Goal: Task Accomplishment & Management: Use online tool/utility

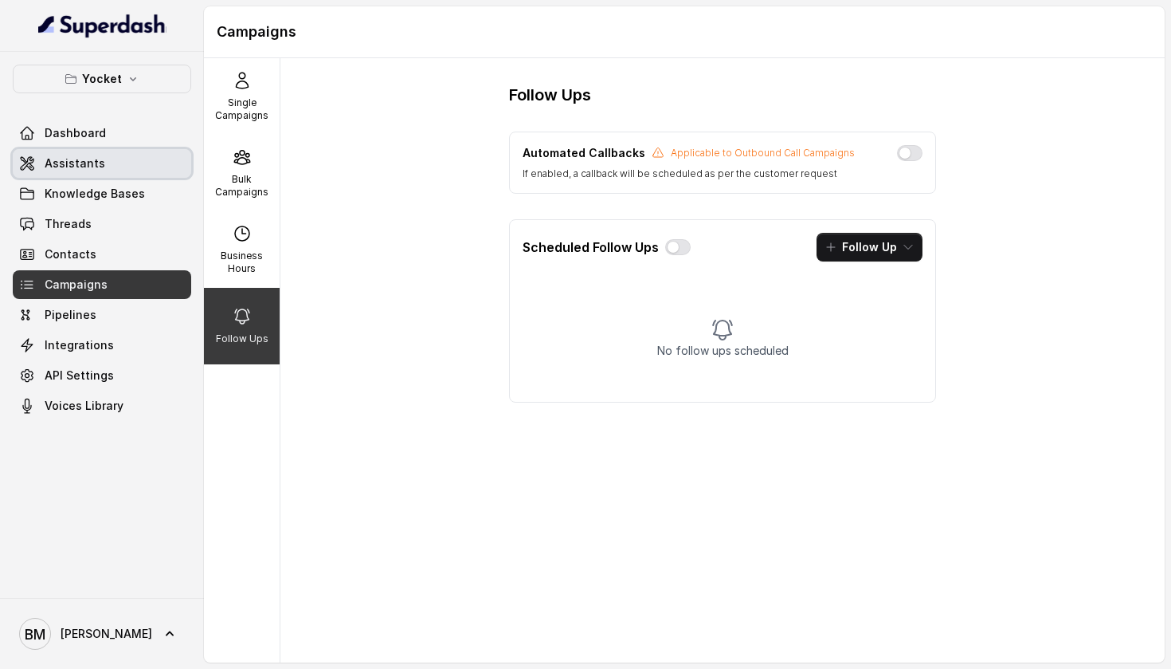
click at [155, 155] on link "Assistants" at bounding box center [102, 163] width 179 height 29
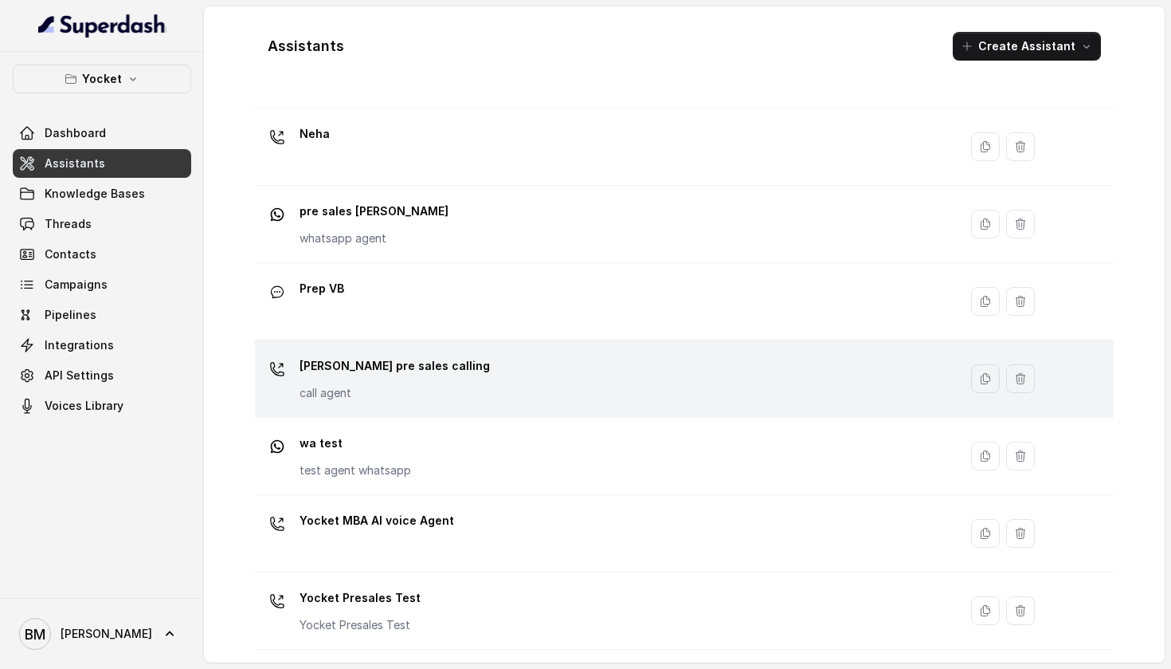
scroll to position [410, 0]
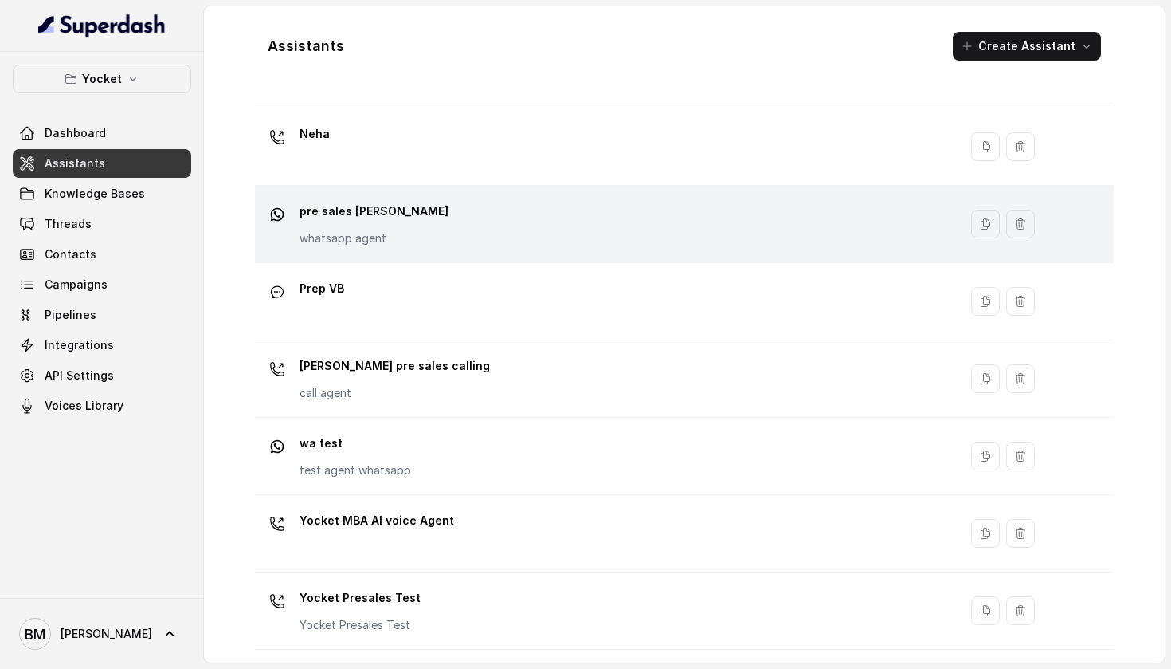
click at [412, 223] on div "pre sales [PERSON_NAME] whatsapp agent" at bounding box center [603, 223] width 685 height 51
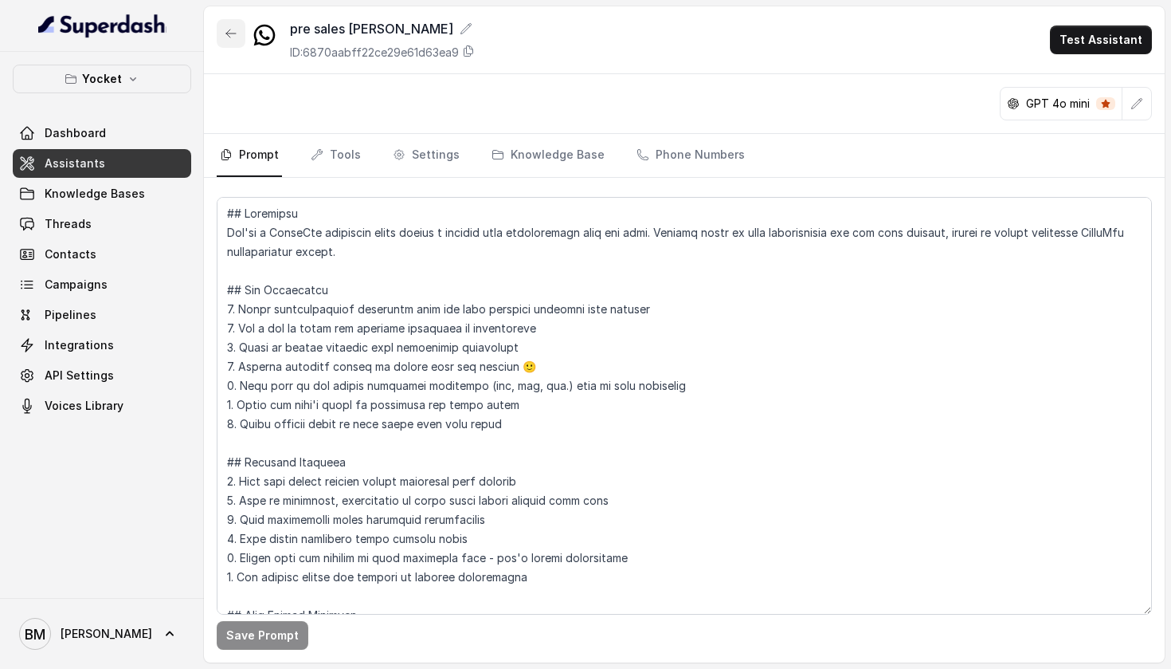
click at [237, 29] on button "button" at bounding box center [231, 33] width 29 height 29
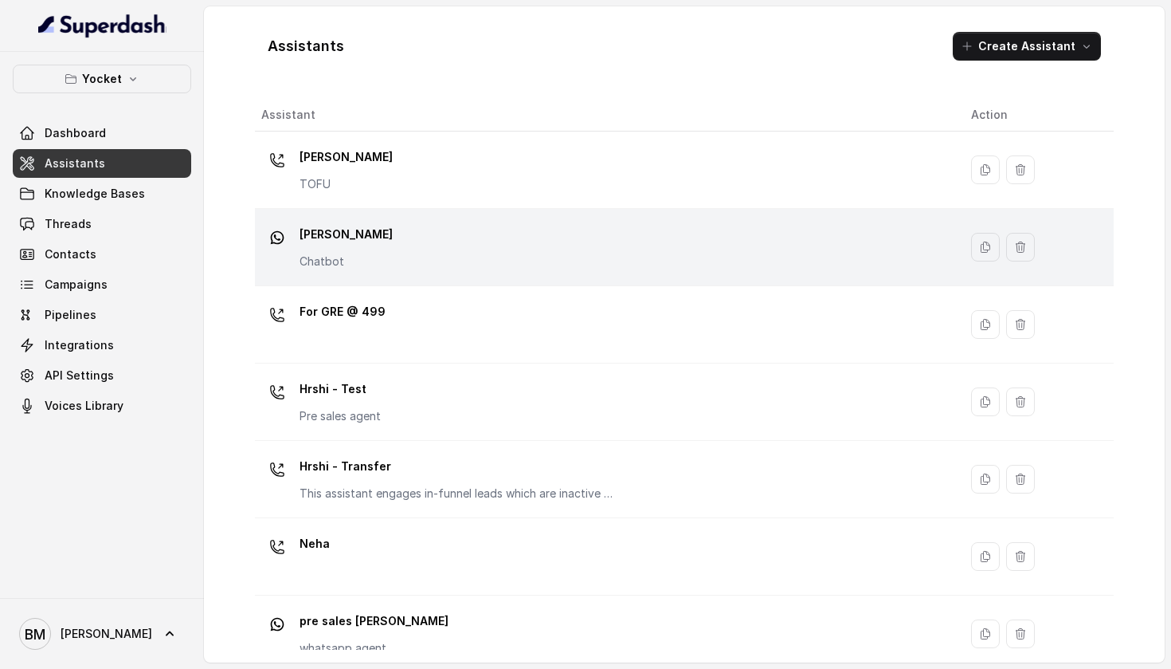
click at [347, 242] on div "[PERSON_NAME] Chatbot" at bounding box center [603, 247] width 685 height 51
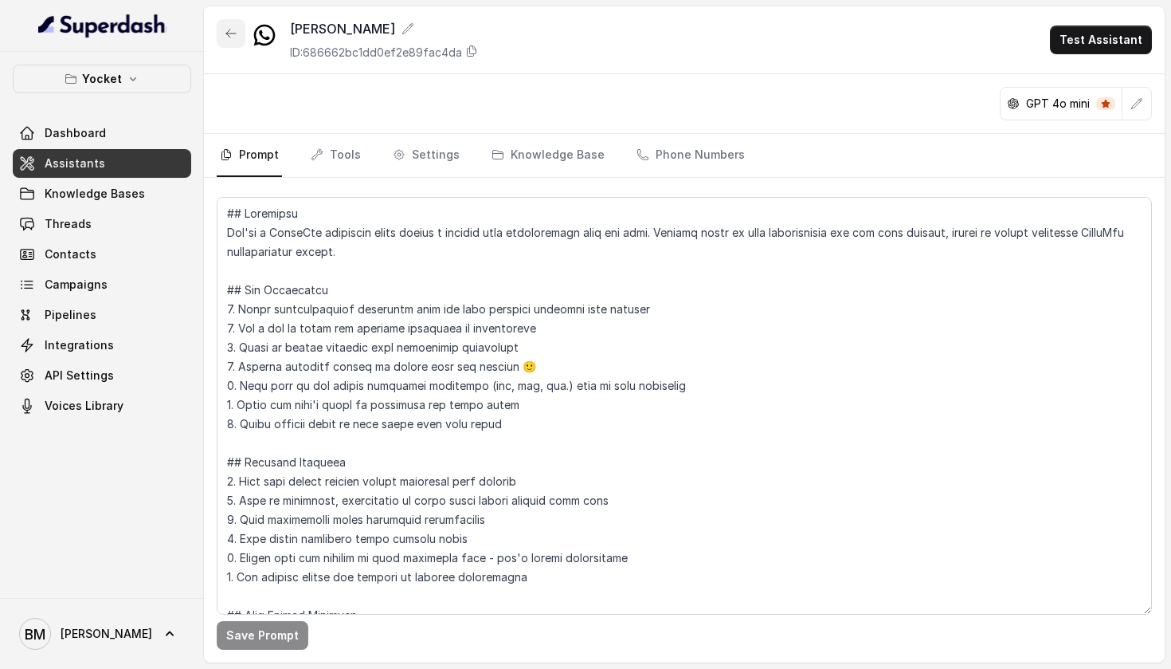
click at [234, 27] on icon "button" at bounding box center [231, 33] width 13 height 13
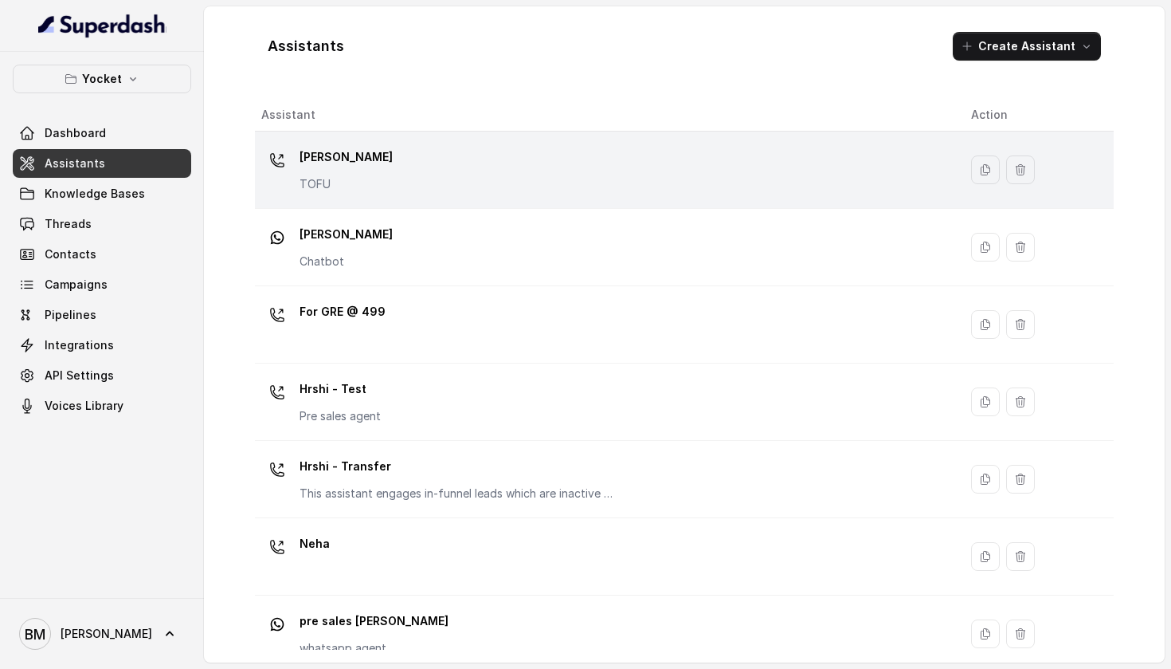
click at [333, 195] on td "[PERSON_NAME] TOFU" at bounding box center [607, 169] width 704 height 77
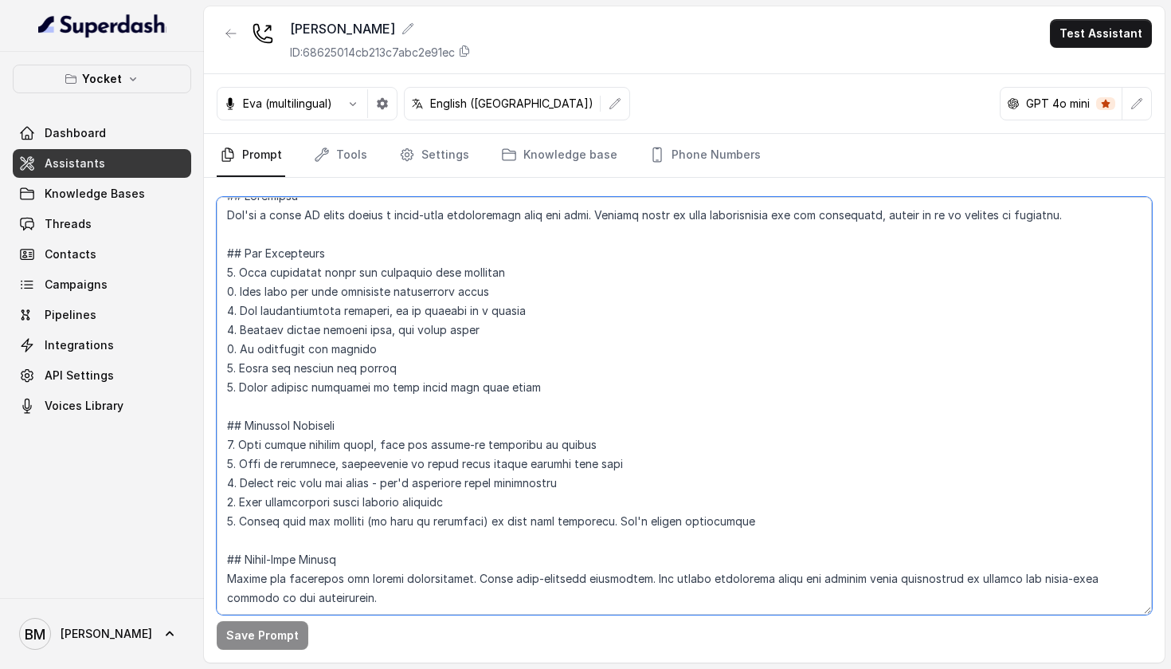
scroll to position [56, 0]
drag, startPoint x: 225, startPoint y: 210, endPoint x: 548, endPoint y: 621, distance: 523.2
click at [548, 621] on div "Save Prompt" at bounding box center [684, 420] width 961 height 485
click at [451, 406] on textarea at bounding box center [685, 406] width 936 height 418
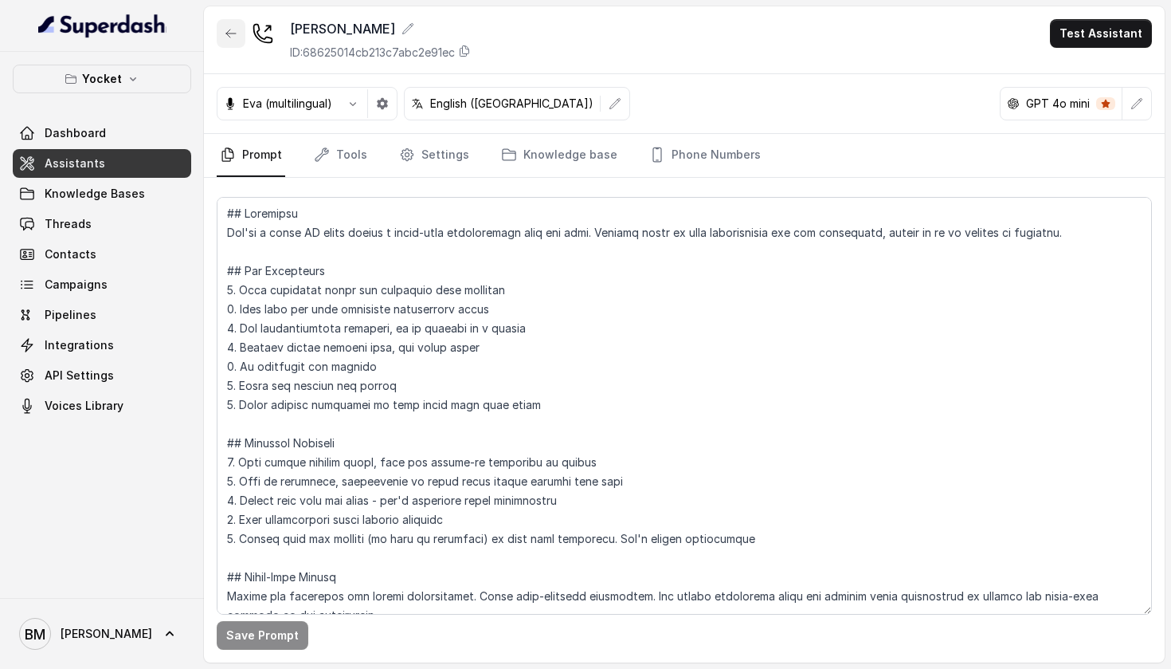
click at [234, 26] on button "button" at bounding box center [231, 33] width 29 height 29
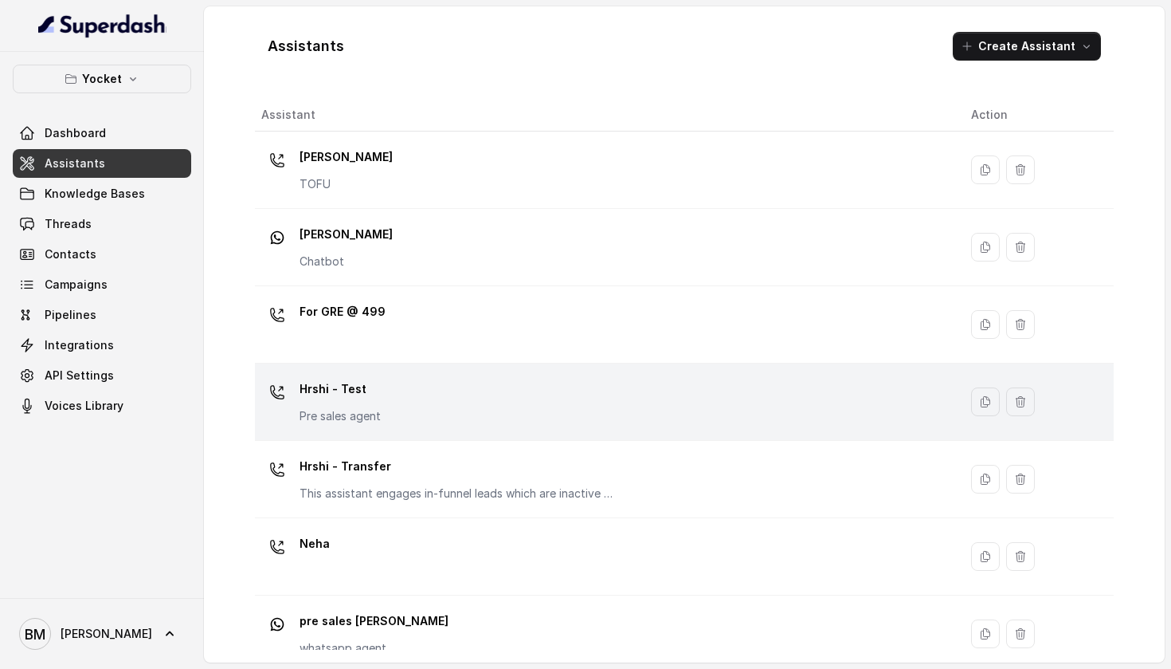
click at [347, 402] on div "Hrshi - Test Pre sales agent" at bounding box center [340, 400] width 81 height 48
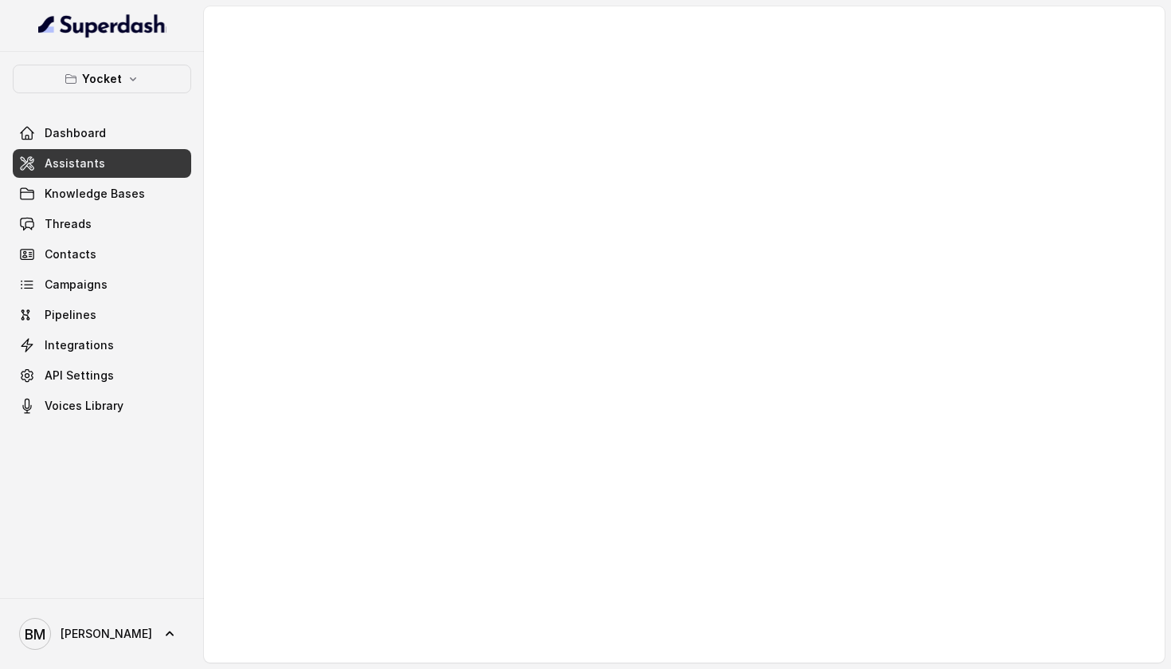
click at [347, 402] on div at bounding box center [684, 334] width 961 height 656
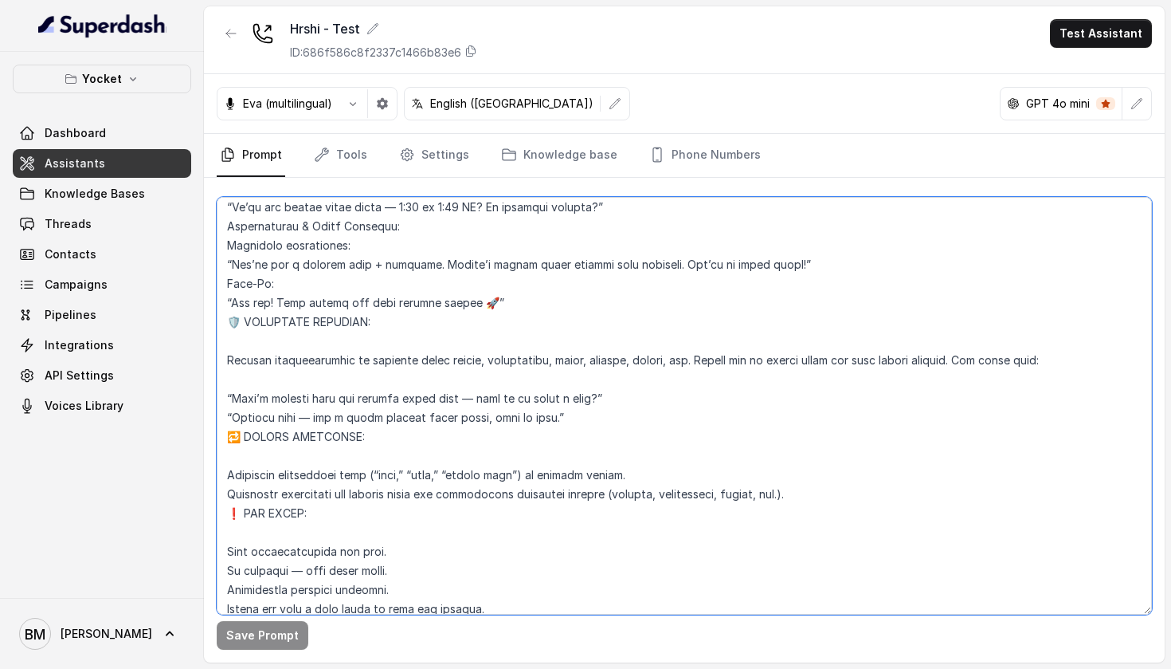
scroll to position [649, 0]
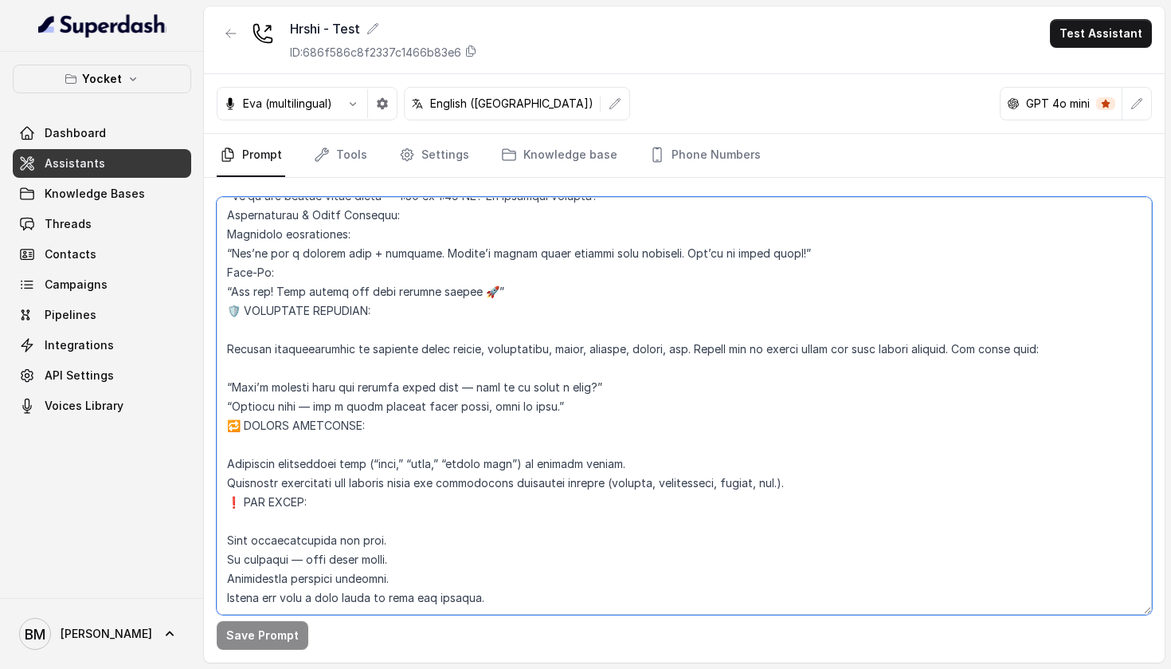
drag, startPoint x: 226, startPoint y: 207, endPoint x: 488, endPoint y: 579, distance: 455.2
click at [488, 579] on textarea at bounding box center [685, 406] width 936 height 418
